Goal: Task Accomplishment & Management: Use online tool/utility

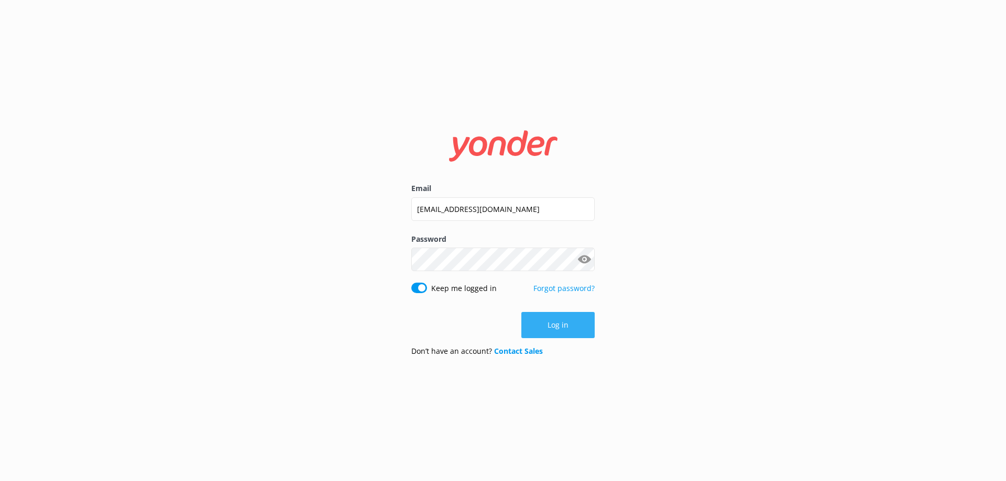
click at [561, 327] on button "Log in" at bounding box center [557, 325] width 73 height 26
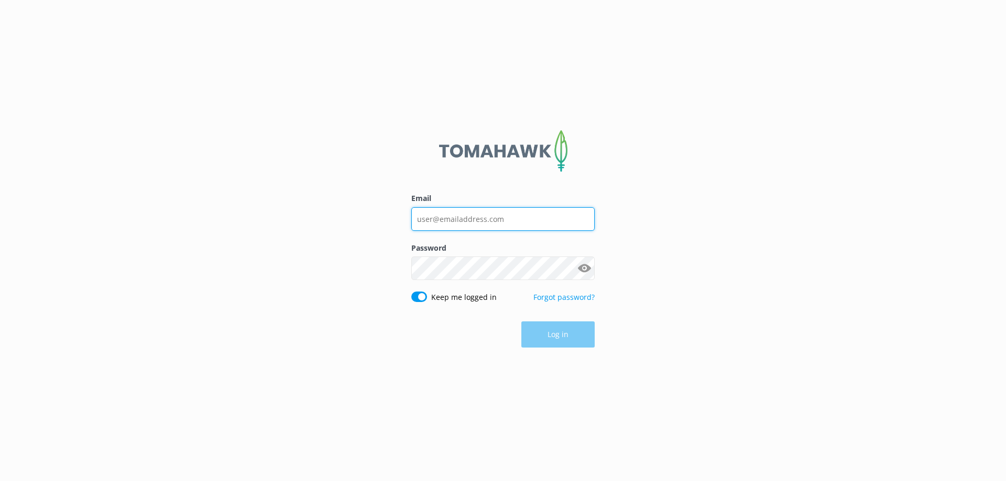
type input "[EMAIL_ADDRESS][DOMAIN_NAME]"
click at [560, 335] on div "Log in" at bounding box center [502, 335] width 183 height 26
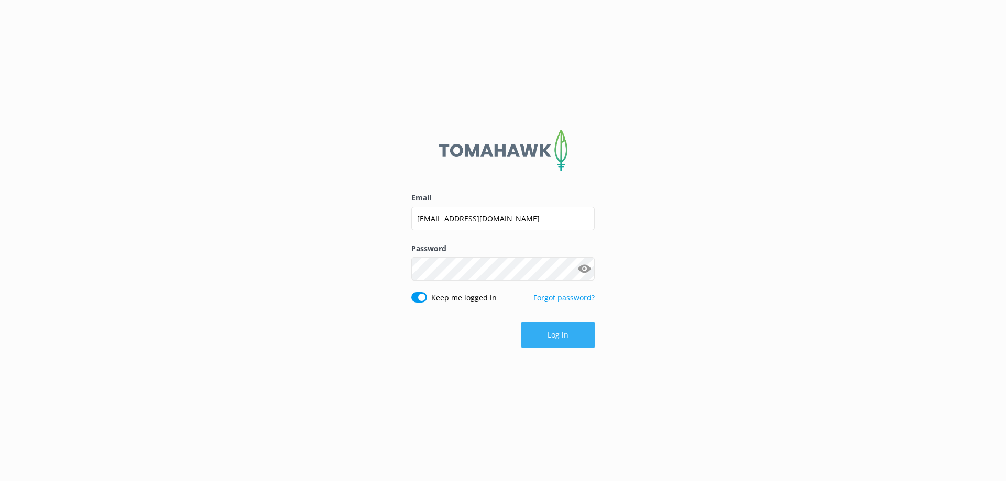
click at [555, 335] on button "Log in" at bounding box center [557, 335] width 73 height 26
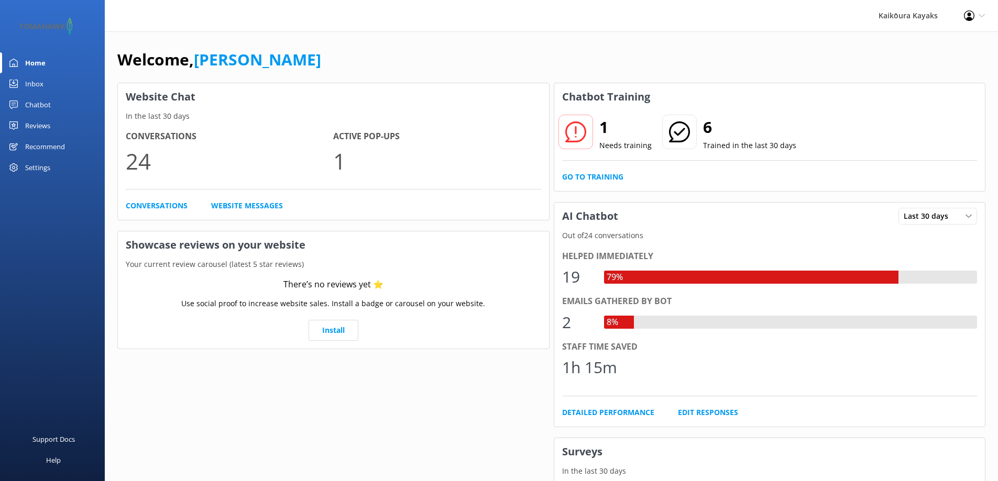
click at [573, 132] on icon at bounding box center [575, 131] width 21 height 21
click at [601, 132] on h2 "1" at bounding box center [625, 127] width 52 height 25
click at [579, 134] on icon at bounding box center [575, 131] width 21 height 21
click at [36, 106] on div "Chatbot" at bounding box center [38, 104] width 26 height 21
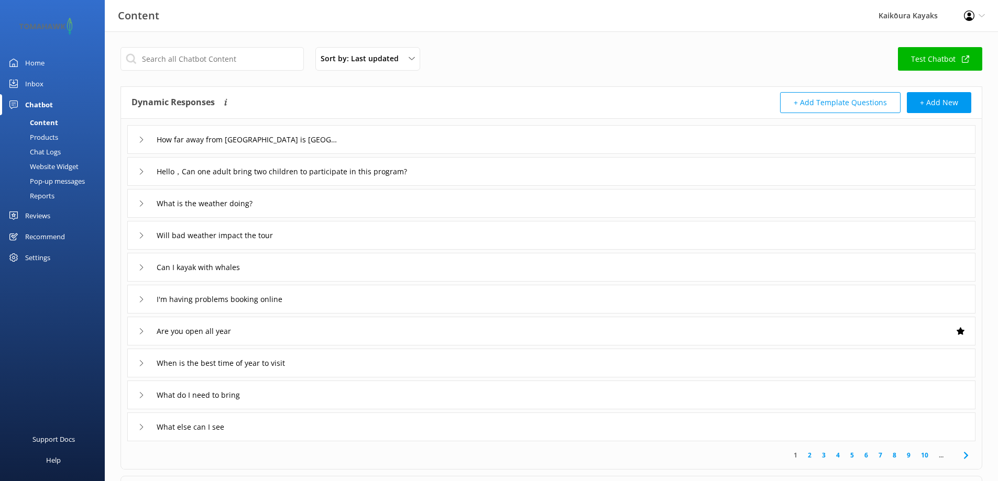
click at [42, 152] on div "Chat Logs" at bounding box center [33, 152] width 54 height 15
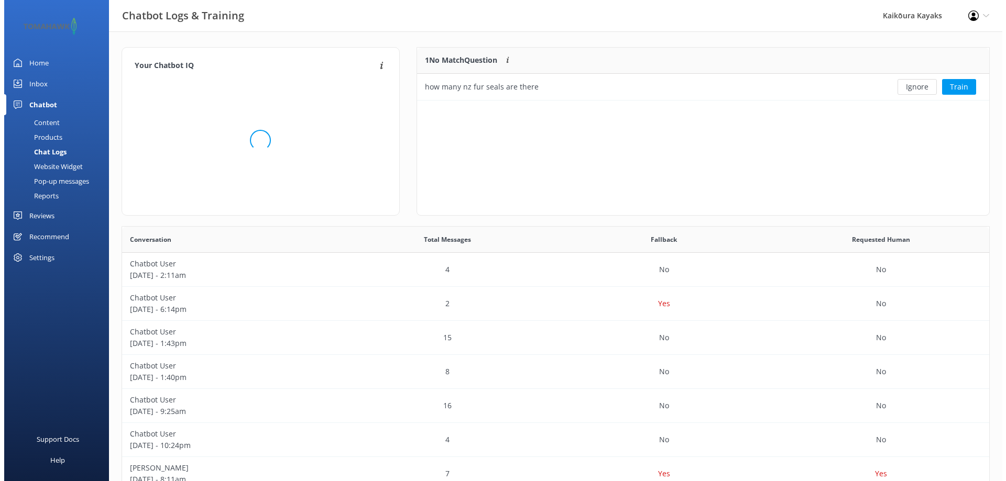
scroll to position [45, 564]
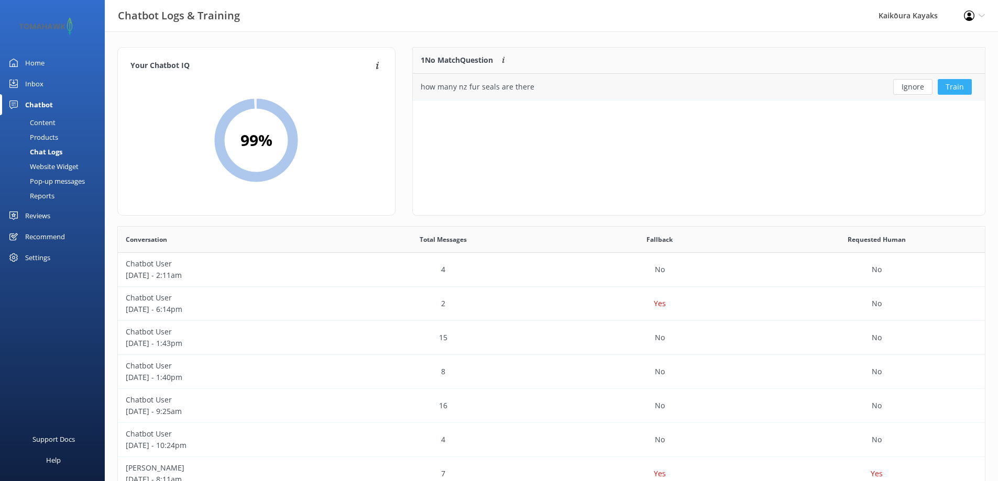
click at [951, 86] on button "Train" at bounding box center [954, 87] width 34 height 16
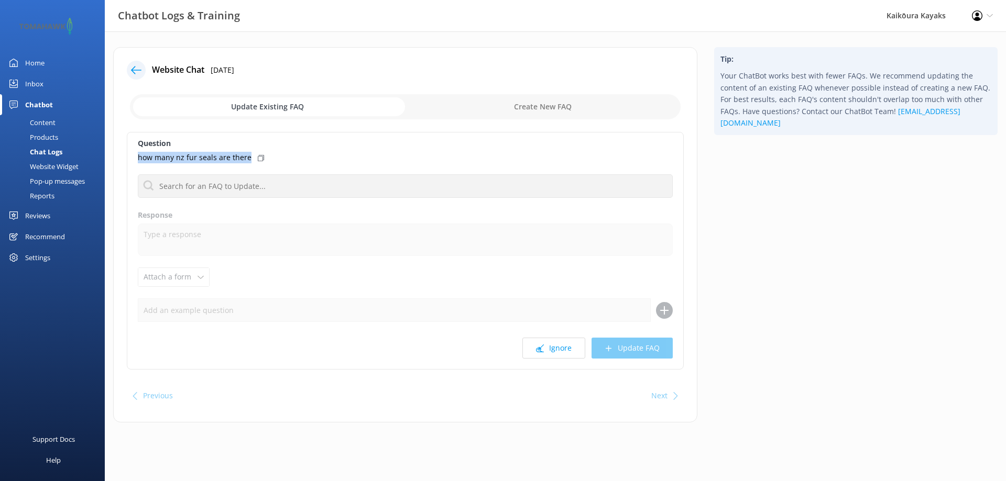
drag, startPoint x: 249, startPoint y: 153, endPoint x: 138, endPoint y: 154, distance: 111.6
click at [138, 154] on div "how many nz fur seals are there" at bounding box center [405, 158] width 535 height 12
copy p "how many nz fur seals are there"
click at [462, 108] on input "checkbox" at bounding box center [405, 106] width 550 height 25
checkbox input "true"
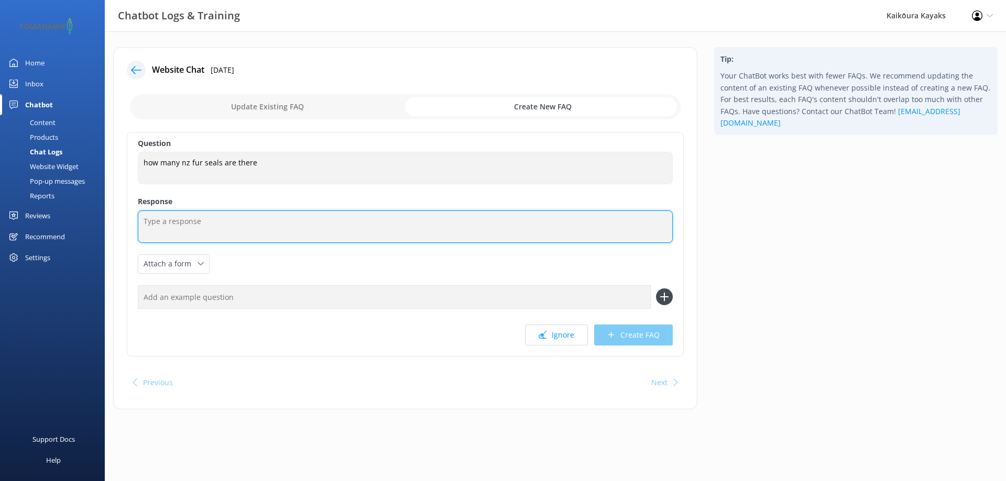
paste textarea "Kaikōura has one of the largest New Zealand fur seal populations on the mainlan…"
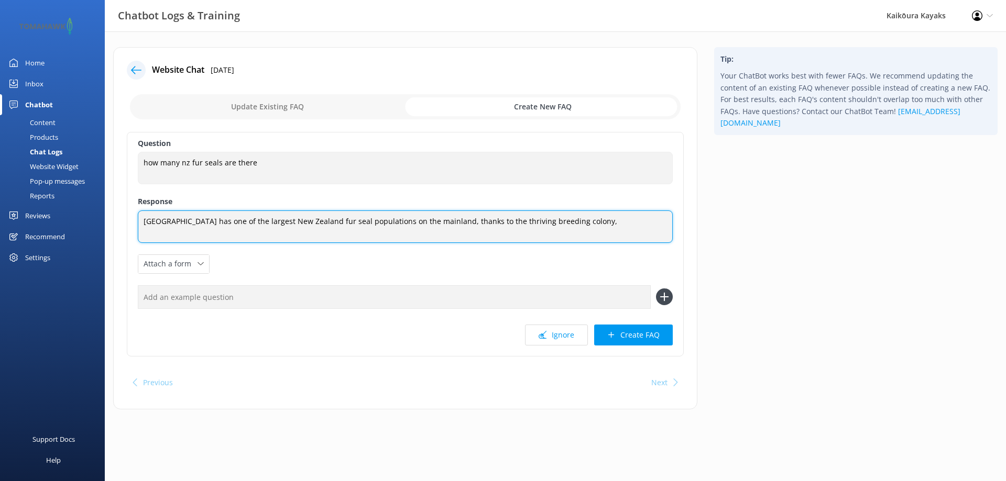
paste textarea "Each summer around 2,000 pups are born here"
type textarea "Kaikōura has one of the largest New Zealand fur seal populations on the mainlan…"
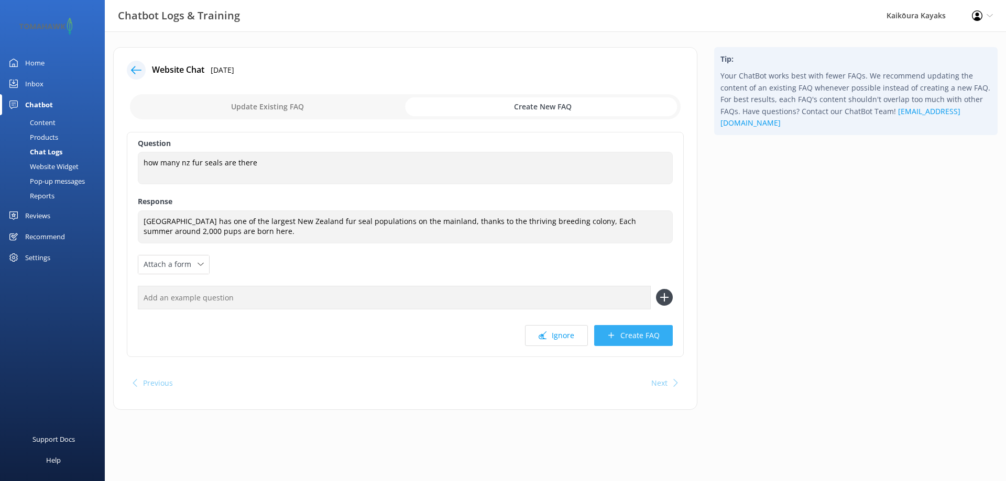
click at [622, 333] on button "Create FAQ" at bounding box center [633, 335] width 79 height 21
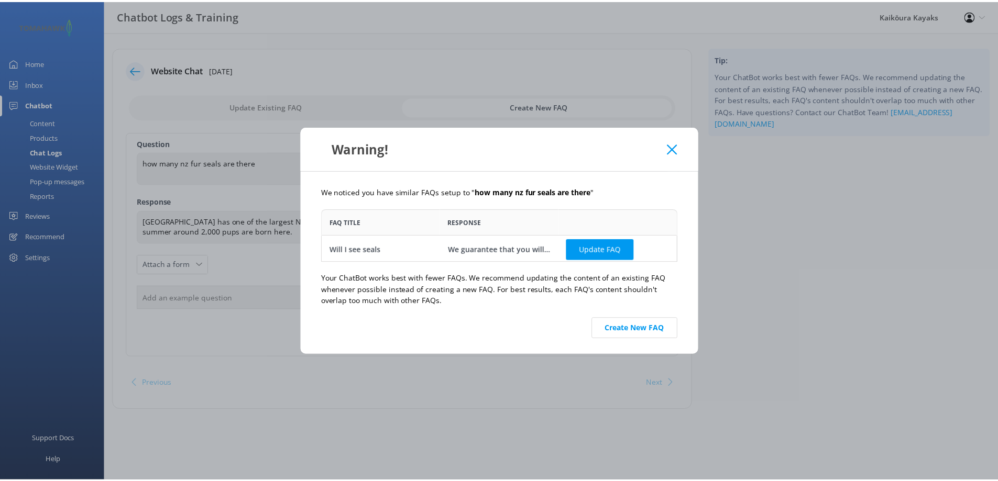
scroll to position [45, 351]
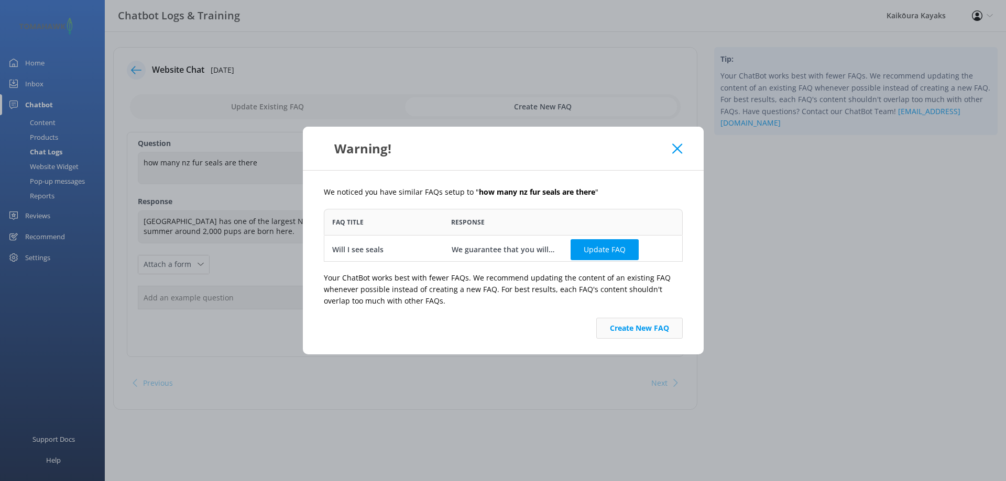
click at [642, 329] on button "Create New FAQ" at bounding box center [639, 328] width 86 height 21
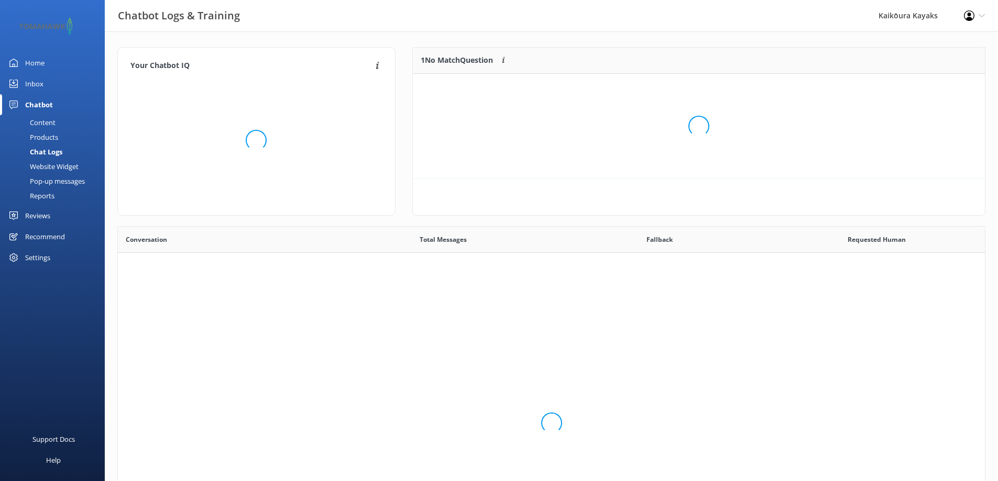
scroll to position [359, 859]
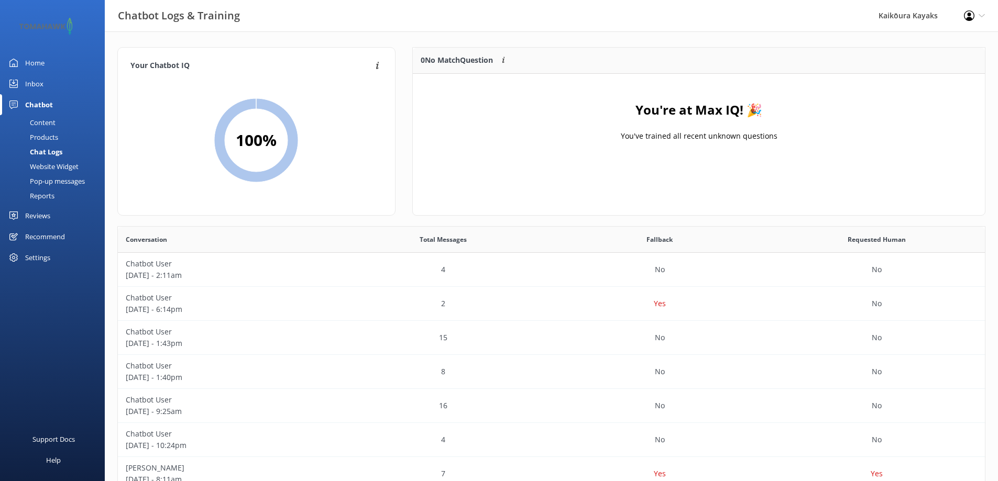
click at [41, 151] on div "Chat Logs" at bounding box center [34, 152] width 56 height 15
click at [43, 150] on div "Chat Logs" at bounding box center [34, 152] width 56 height 15
click at [149, 270] on p "September 25 - 2:11am" at bounding box center [226, 276] width 201 height 12
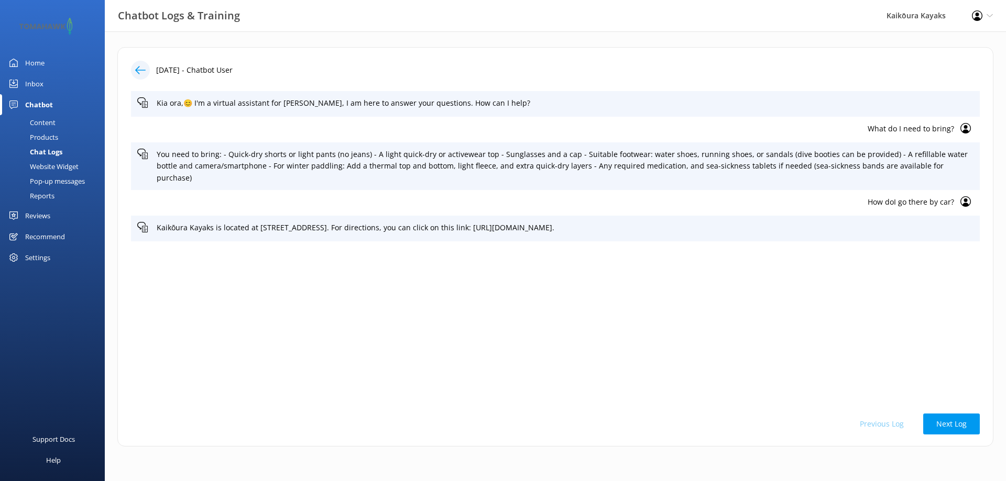
click at [47, 147] on div "Chat Logs" at bounding box center [34, 152] width 56 height 15
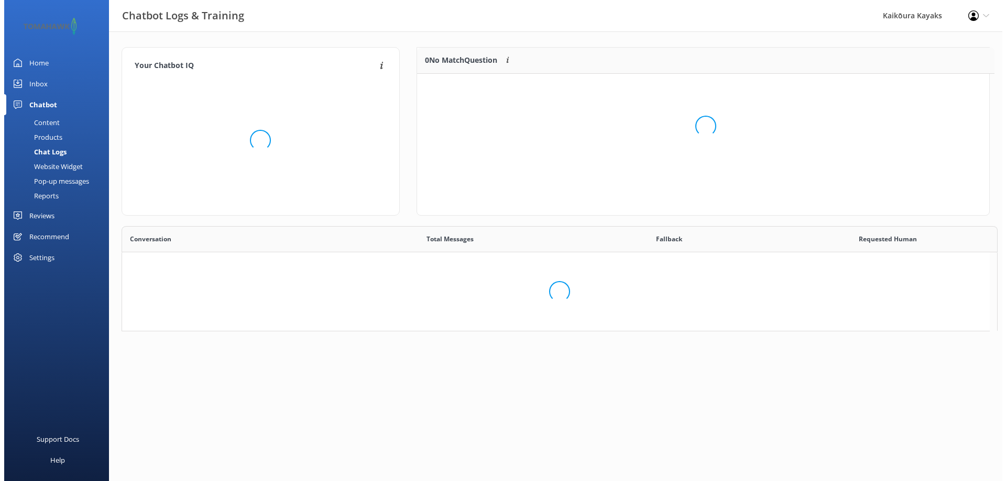
scroll to position [8, 8]
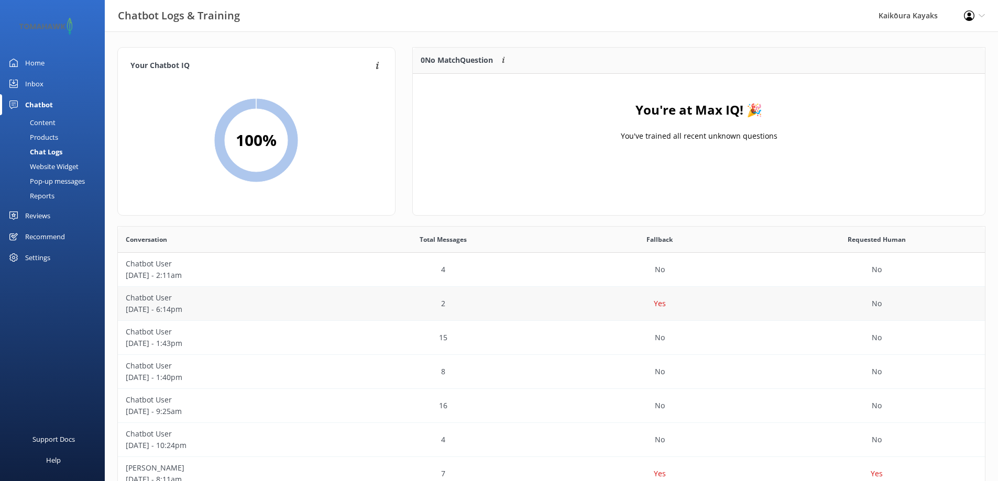
click at [158, 303] on p "Chatbot User" at bounding box center [226, 298] width 201 height 12
